Goal: Task Accomplishment & Management: Manage account settings

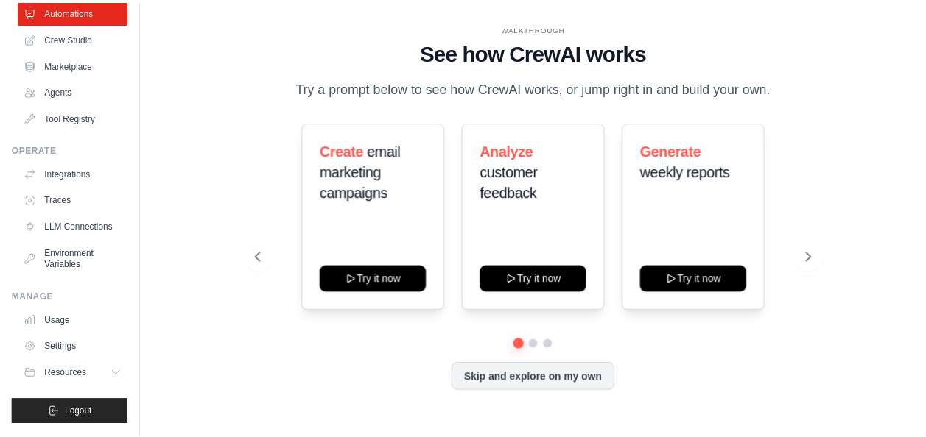
scroll to position [91, 0]
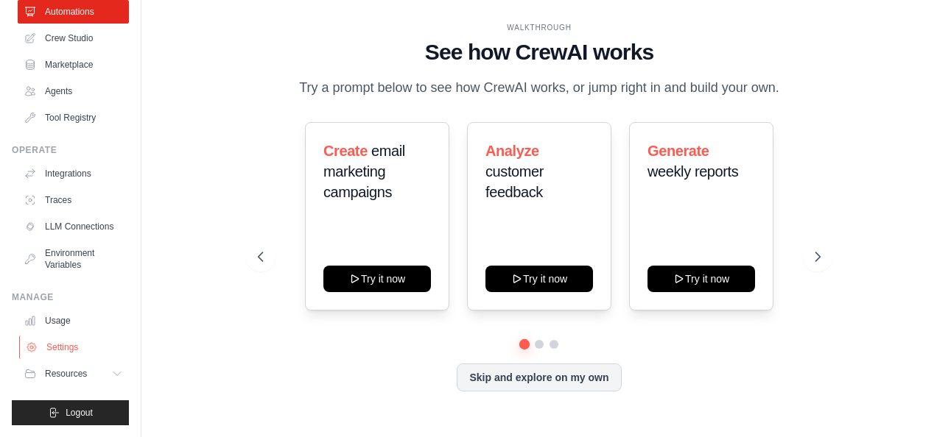
click at [49, 339] on link "Settings" at bounding box center [74, 348] width 111 height 24
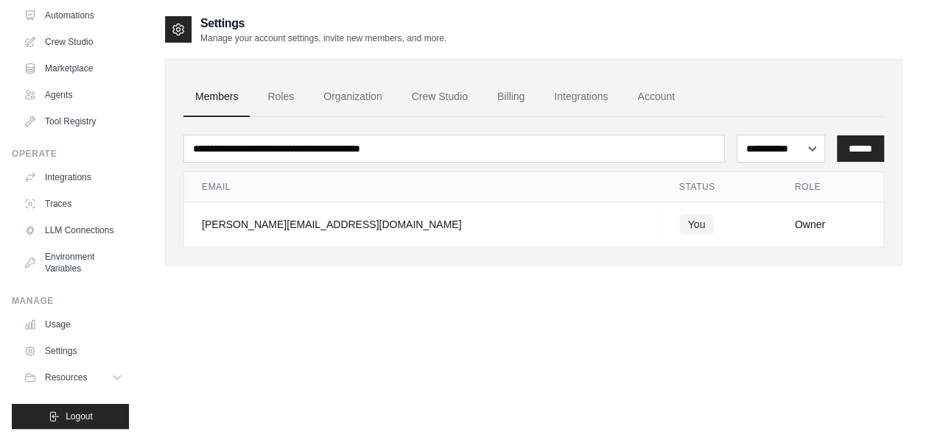
scroll to position [91, 0]
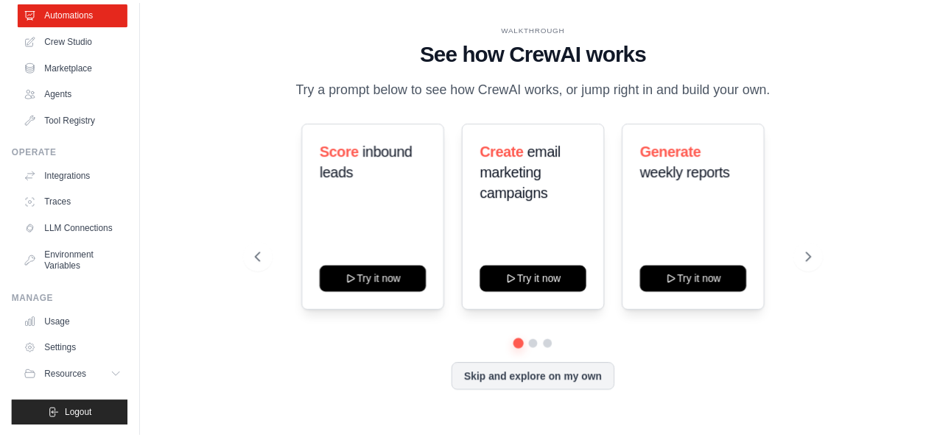
scroll to position [91, 0]
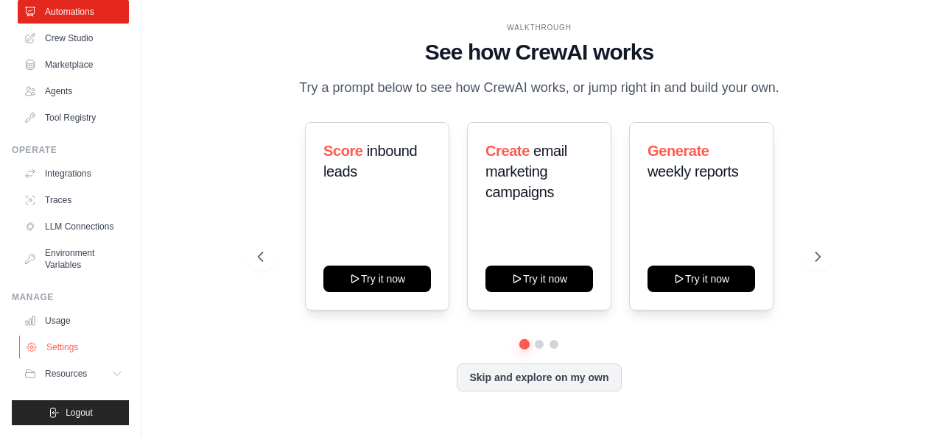
click at [57, 345] on link "Settings" at bounding box center [74, 348] width 111 height 24
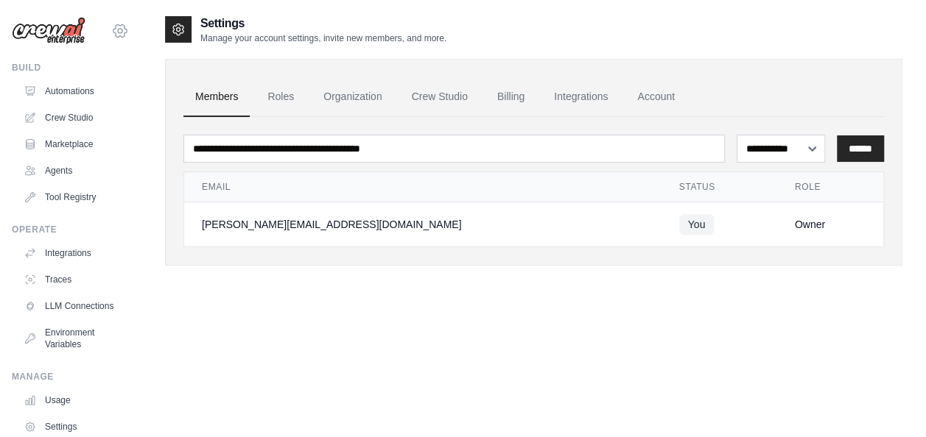
click at [112, 29] on icon at bounding box center [120, 31] width 18 height 18
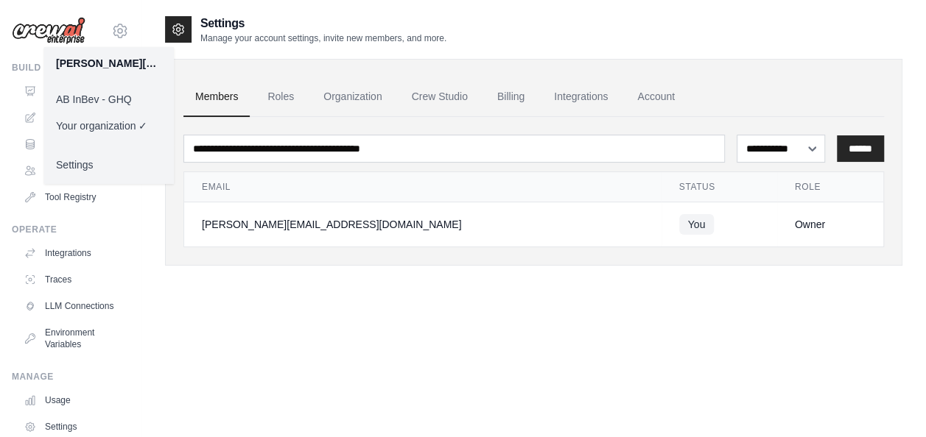
drag, startPoint x: 519, startPoint y: 376, endPoint x: 570, endPoint y: 437, distance: 79.5
click at [519, 377] on div "**********" at bounding box center [533, 233] width 737 height 437
